Goal: Information Seeking & Learning: Learn about a topic

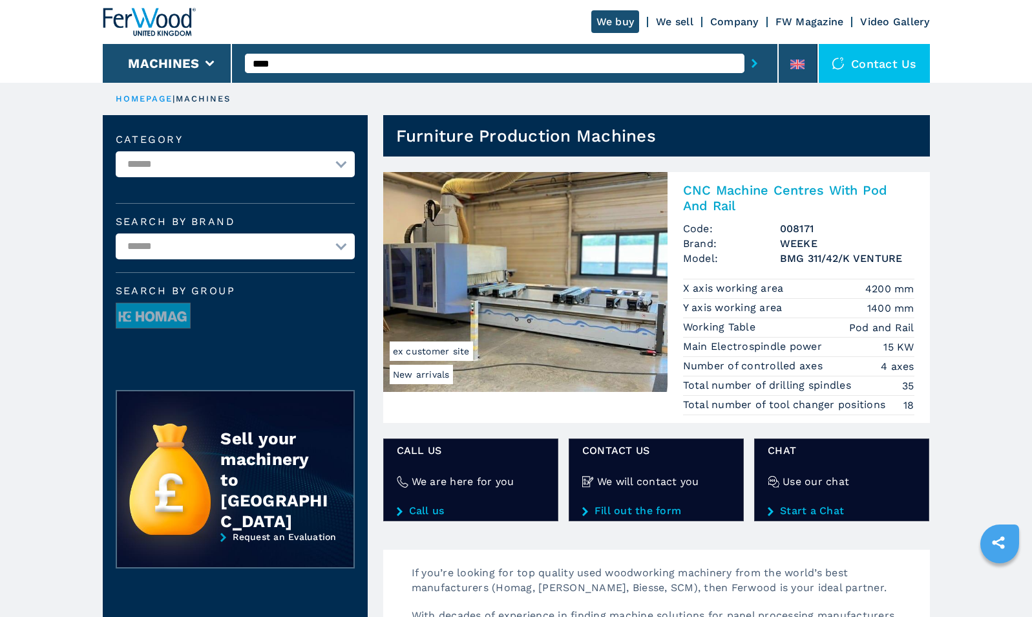
click at [147, 96] on link "HOMEPAGE" at bounding box center [145, 99] width 58 height 10
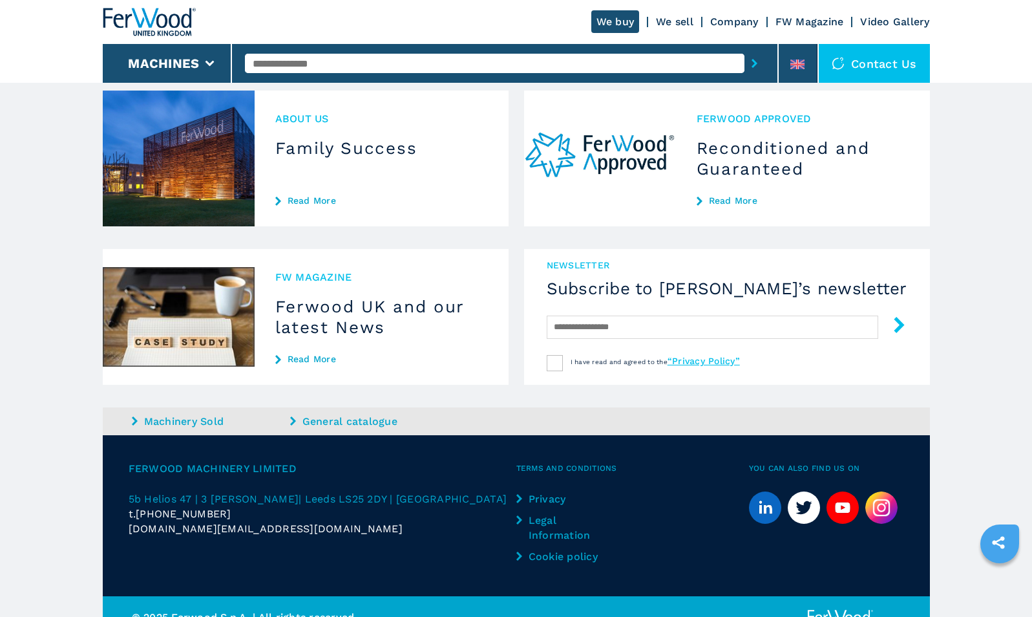
scroll to position [1065, 0]
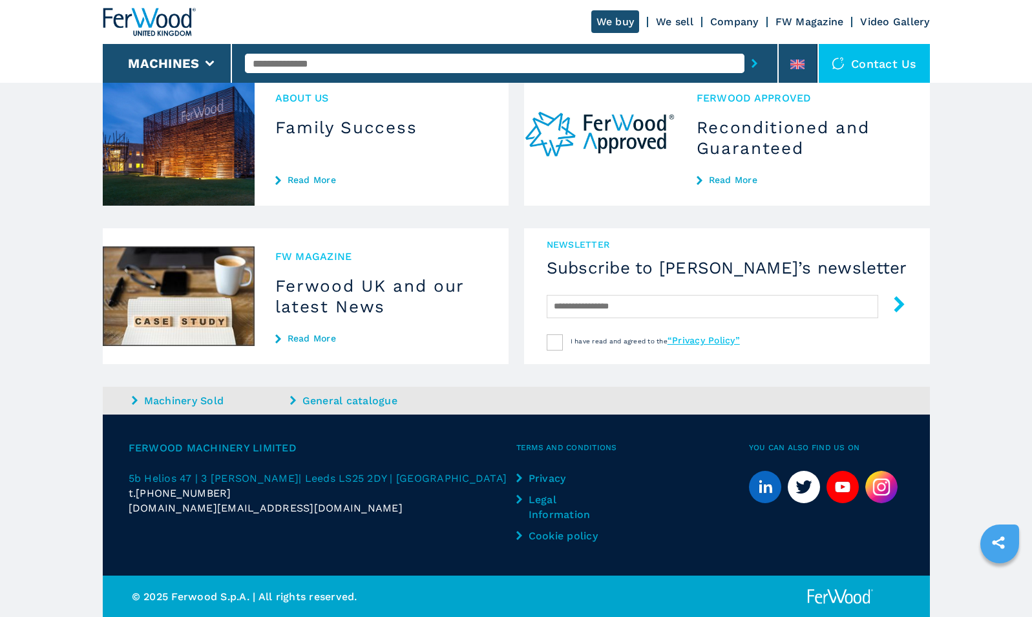
click at [344, 396] on link "General catalogue" at bounding box center [367, 400] width 155 height 15
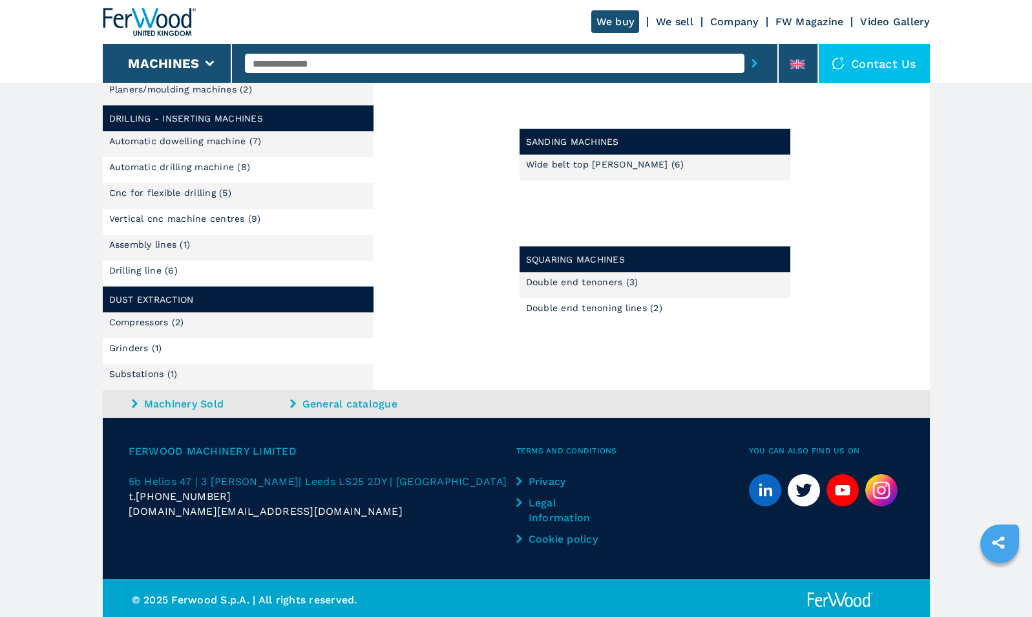
scroll to position [926, 0]
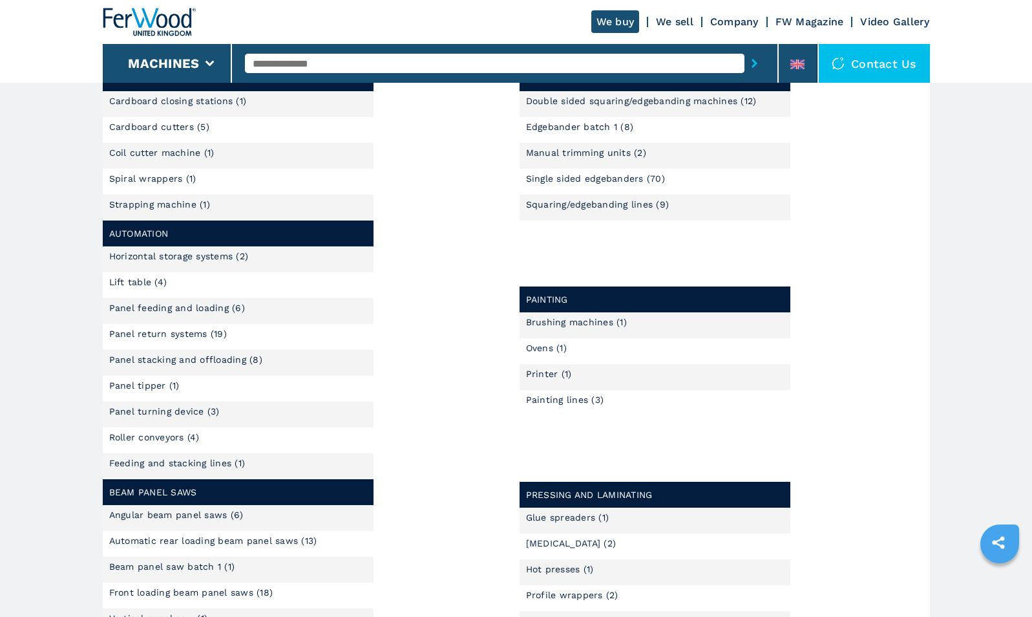
scroll to position [49, 0]
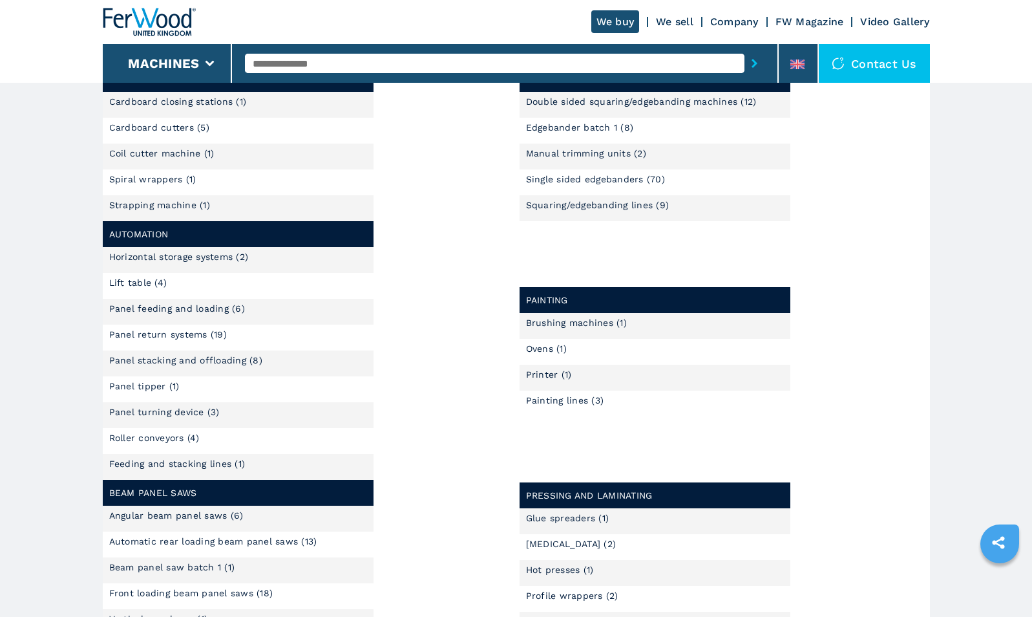
click at [794, 18] on link "FW Magazine" at bounding box center [810, 22] width 69 height 12
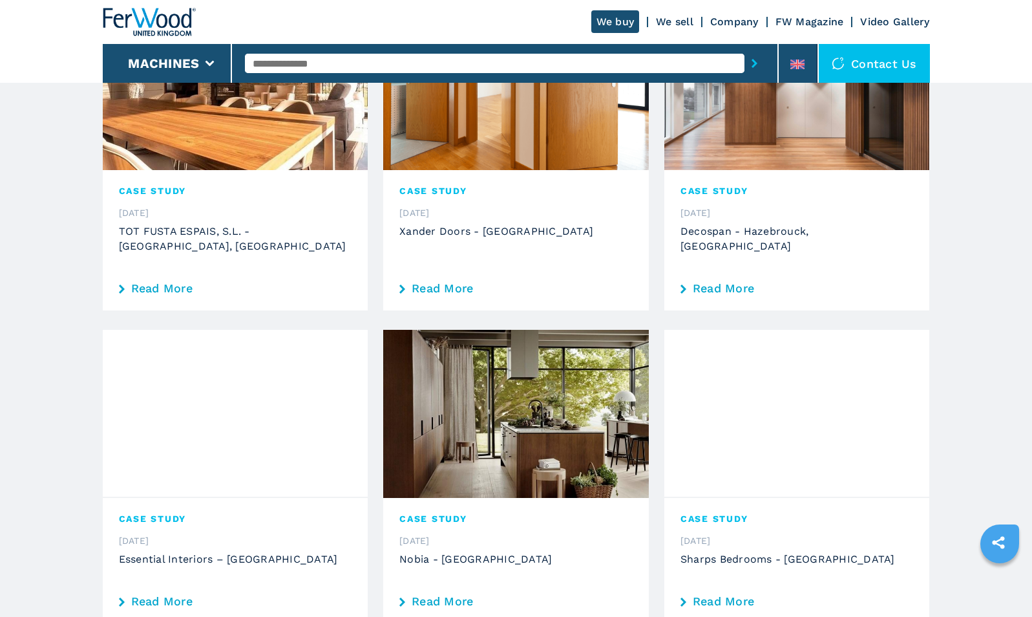
scroll to position [409, 0]
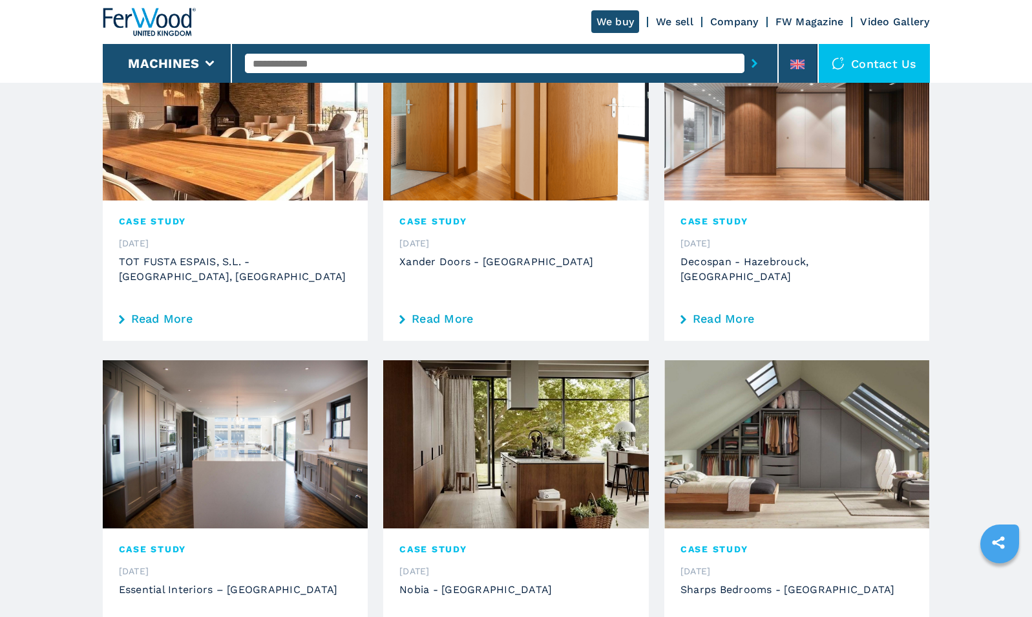
click at [739, 19] on link "Company" at bounding box center [734, 22] width 48 height 12
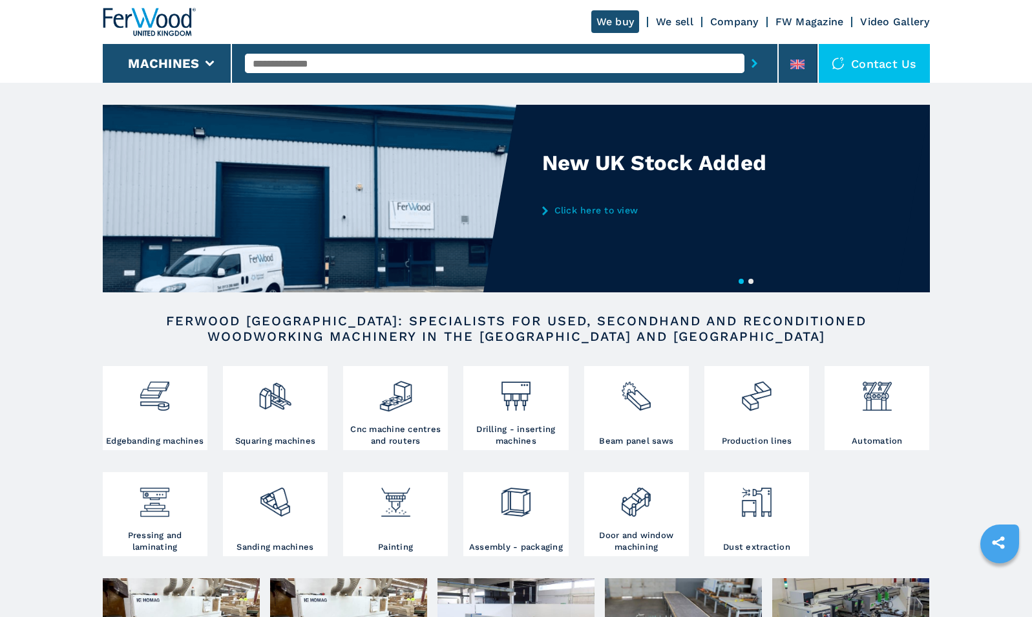
click at [317, 66] on input "text" at bounding box center [495, 63] width 500 height 19
paste input "******"
type input "******"
click at [744, 48] on button "submit-button" at bounding box center [754, 63] width 20 height 30
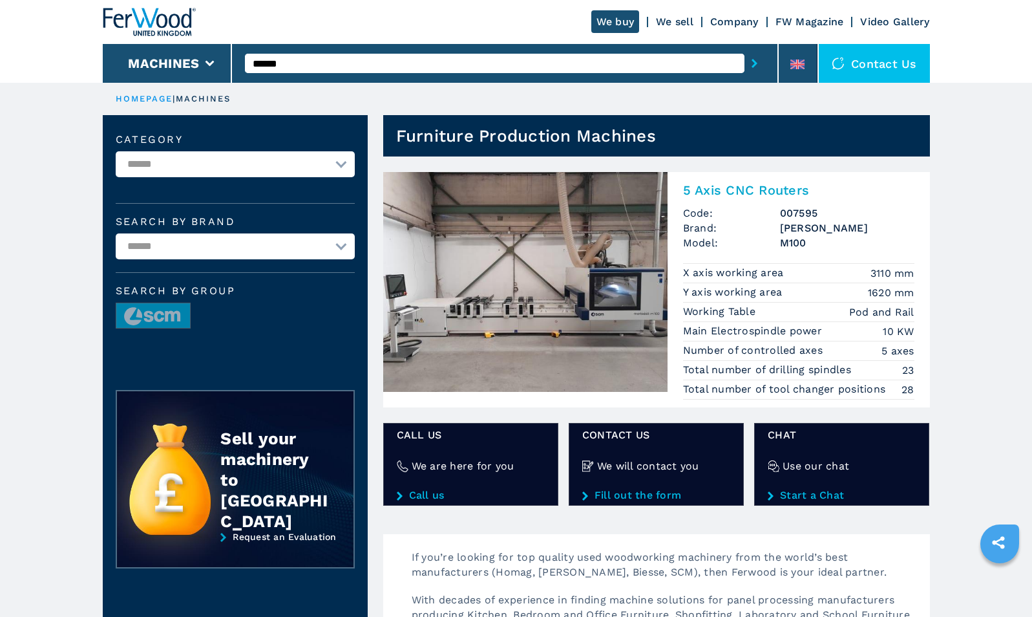
click at [511, 266] on img at bounding box center [525, 282] width 284 height 220
click at [560, 238] on img at bounding box center [525, 282] width 284 height 220
